Goal: Transaction & Acquisition: Book appointment/travel/reservation

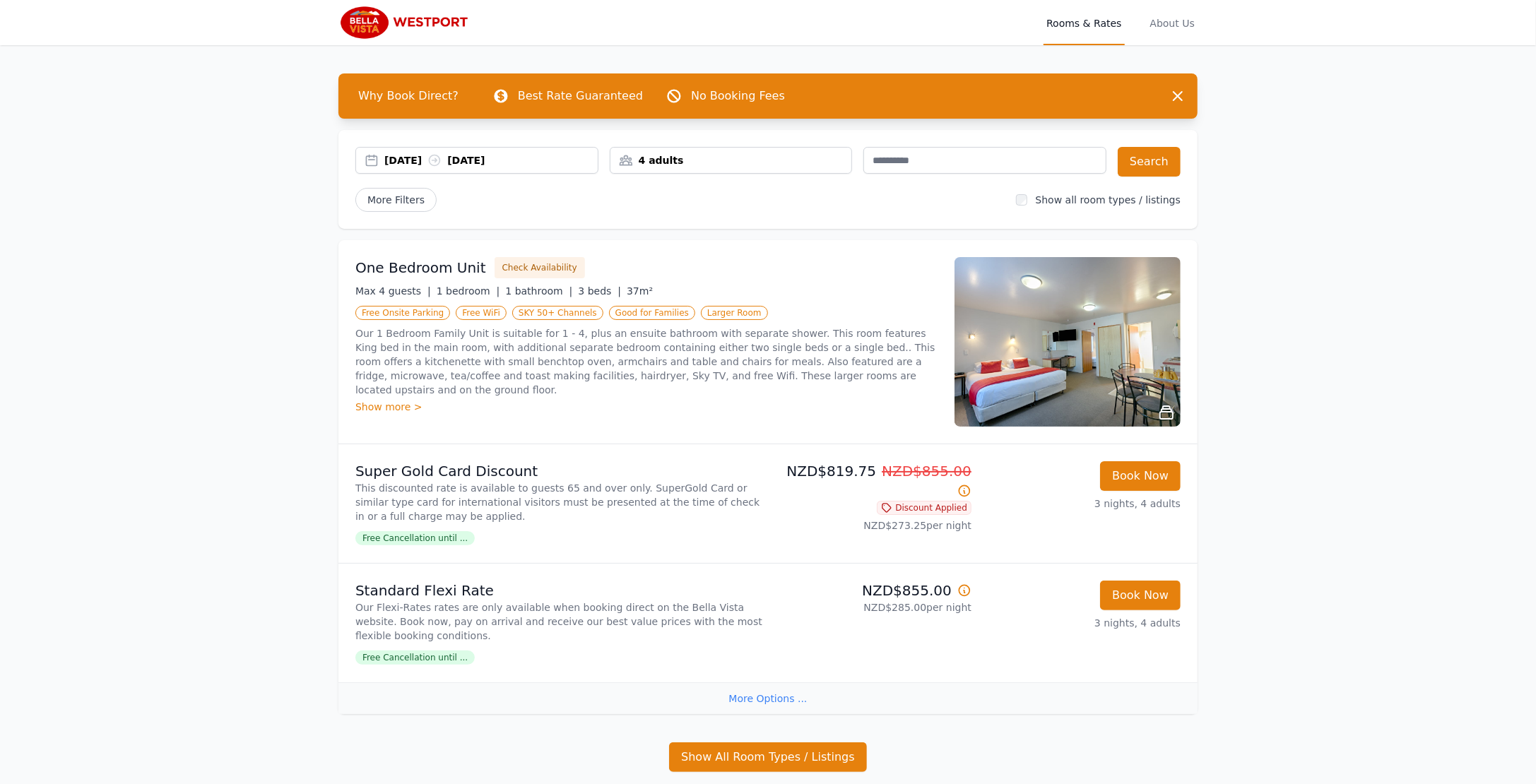
click at [755, 159] on div "4 adults" at bounding box center [731, 160] width 242 height 14
click at [712, 256] on icon at bounding box center [715, 255] width 12 height 12
click at [768, 299] on div "One Bedroom Unit Check Availability Max 4 guests | 1 bedroom | 1 bathroom | 3 b…" at bounding box center [646, 341] width 582 height 169
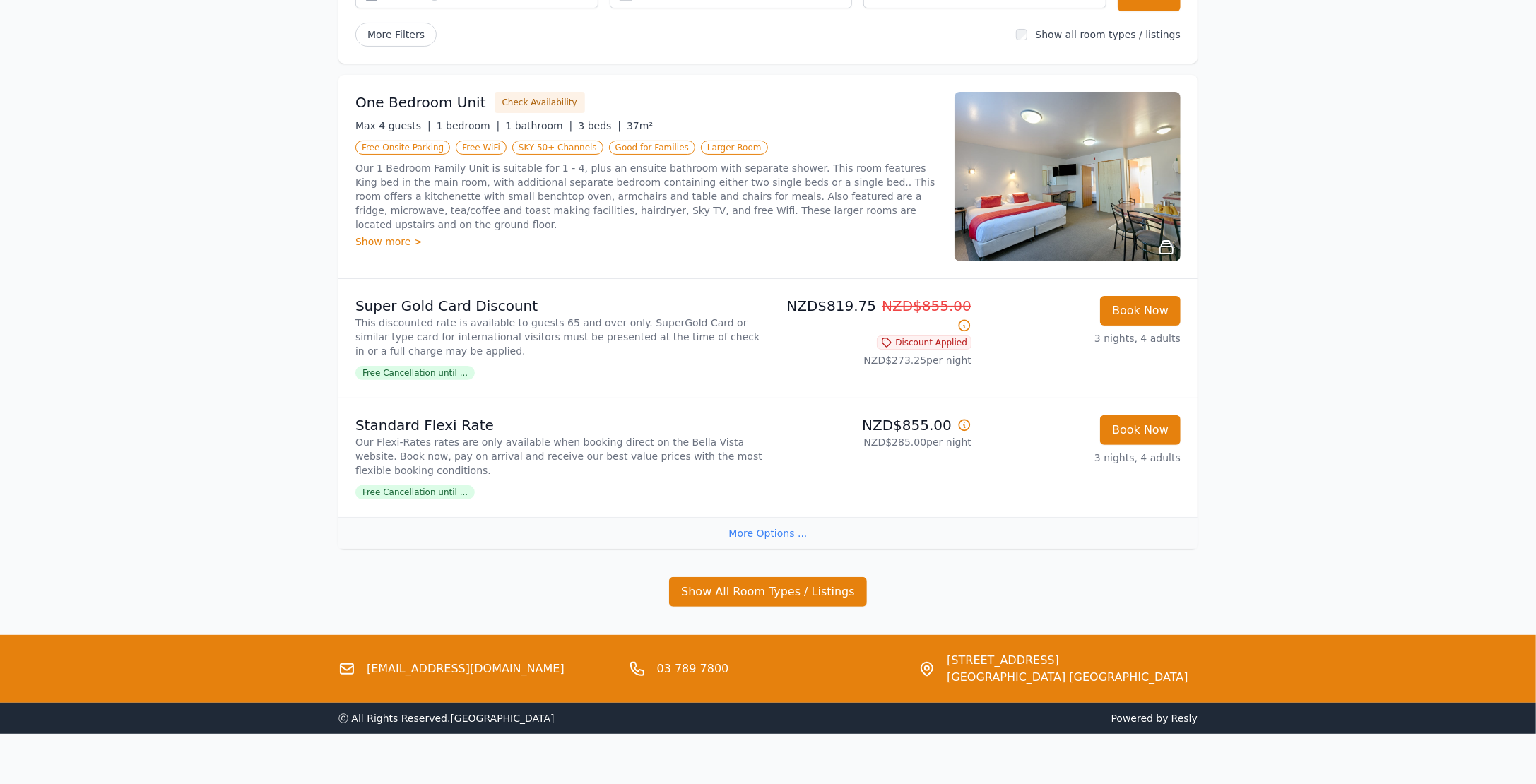
scroll to position [182, 0]
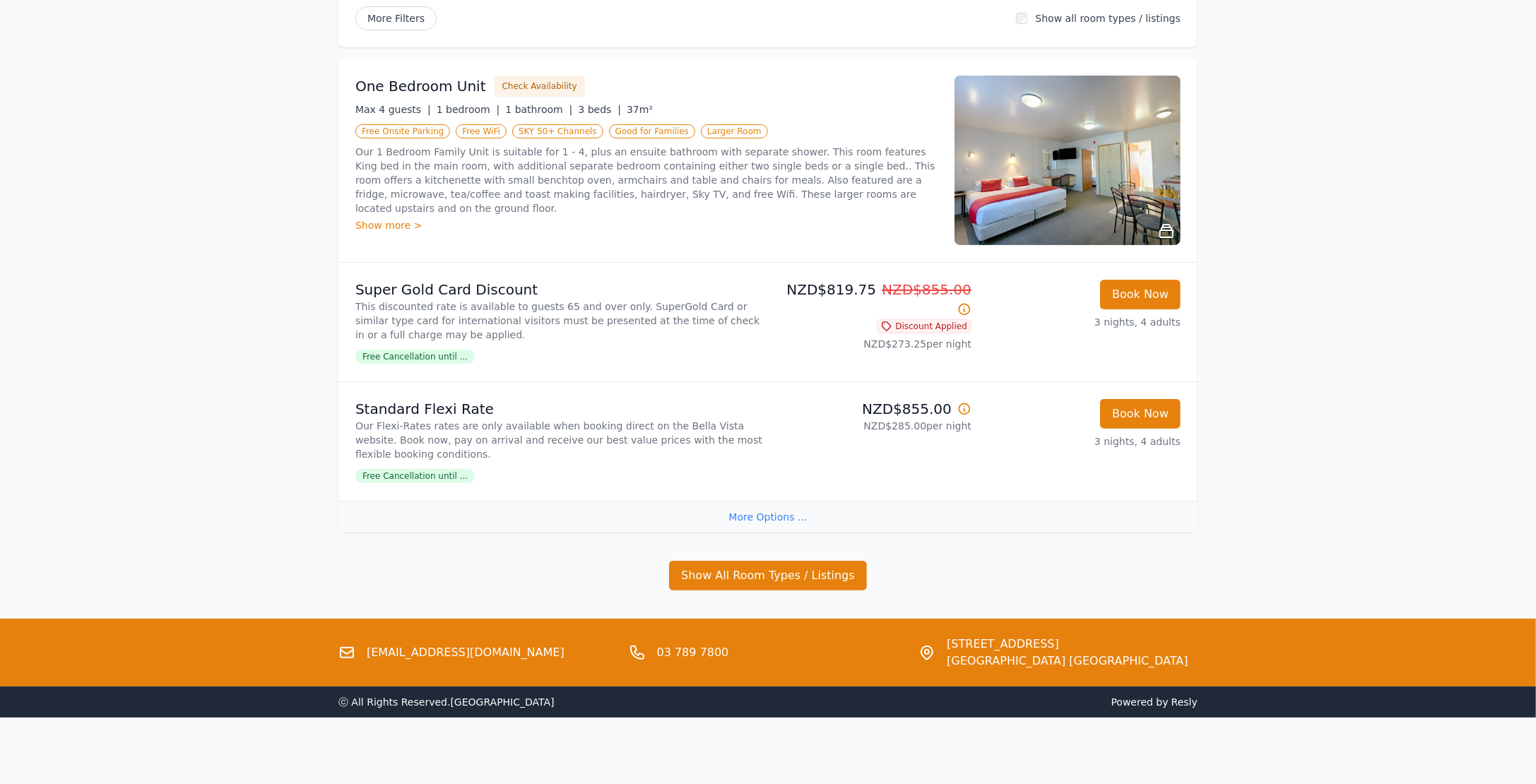
click at [751, 515] on div "More Options ..." at bounding box center [768, 516] width 859 height 32
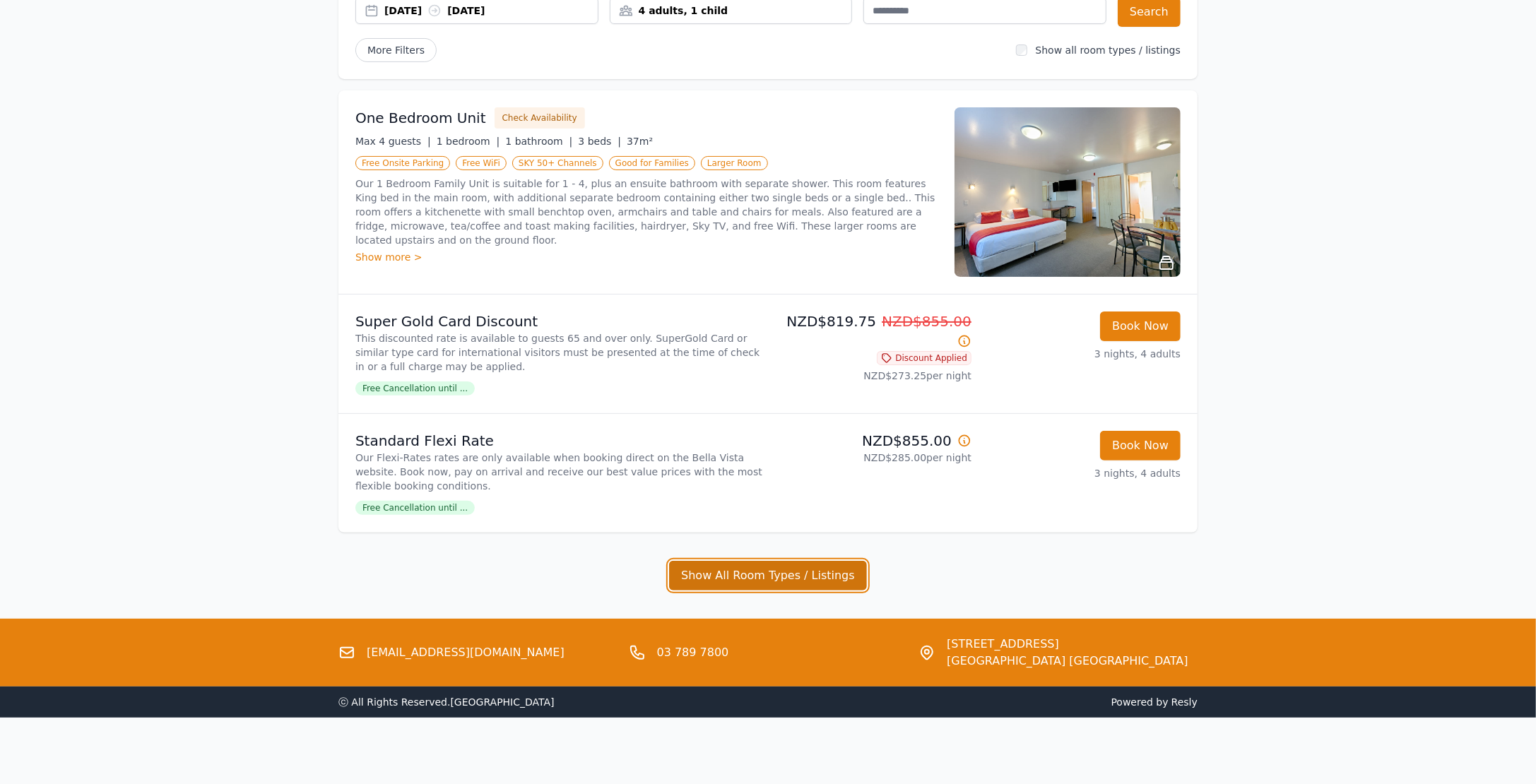
click at [814, 568] on button "Show All Room Types / Listings" at bounding box center [768, 575] width 198 height 29
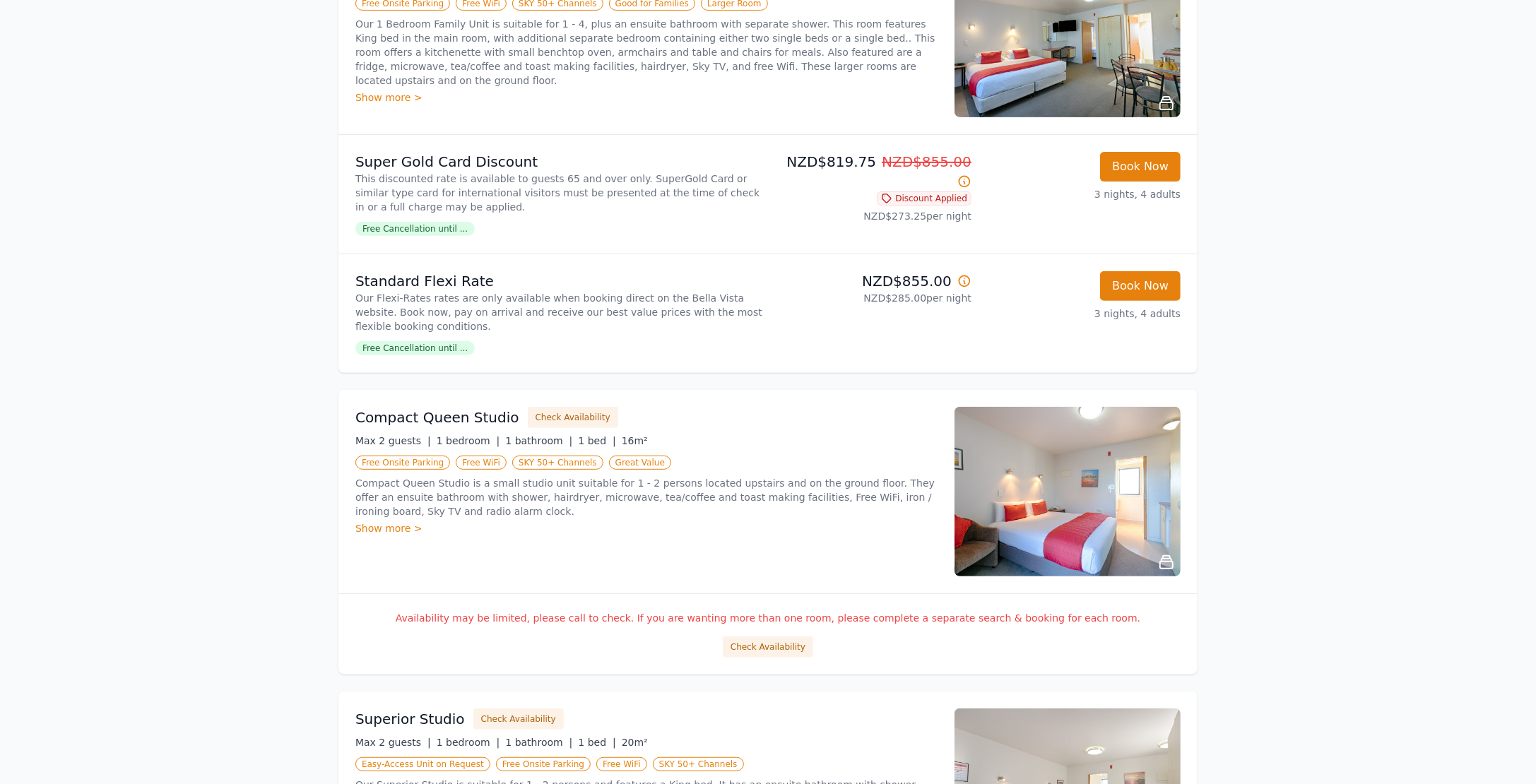
scroll to position [0, 0]
